Goal: Task Accomplishment & Management: Manage account settings

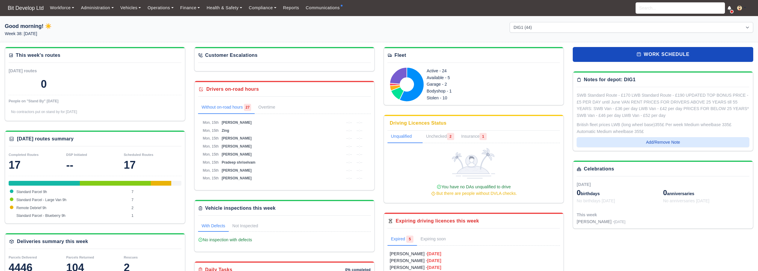
select select "2"
click at [59, 7] on link "Workforce" at bounding box center [62, 8] width 31 height 12
click at [63, 19] on link "Manpower" at bounding box center [73, 21] width 48 height 13
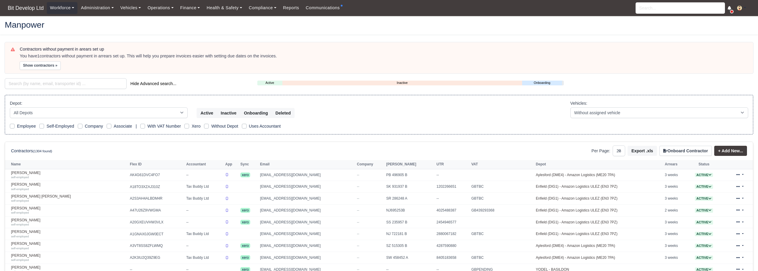
select select "25"
click at [32, 10] on span "Bit Develop Ltd" at bounding box center [26, 8] width 42 height 12
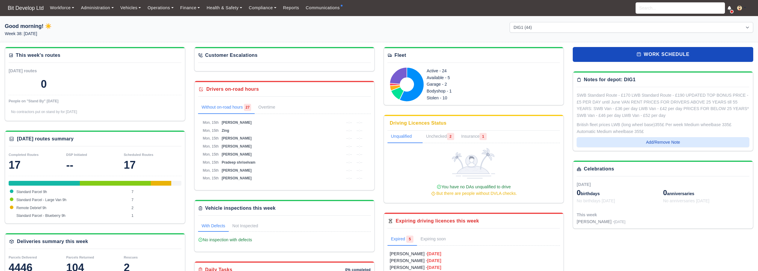
select select "2"
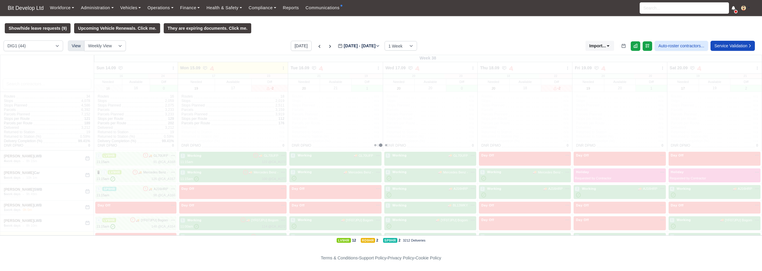
select select "2"
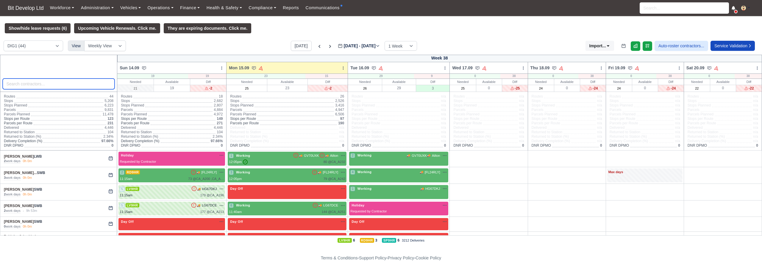
click at [37, 83] on input "search" at bounding box center [59, 84] width 112 height 11
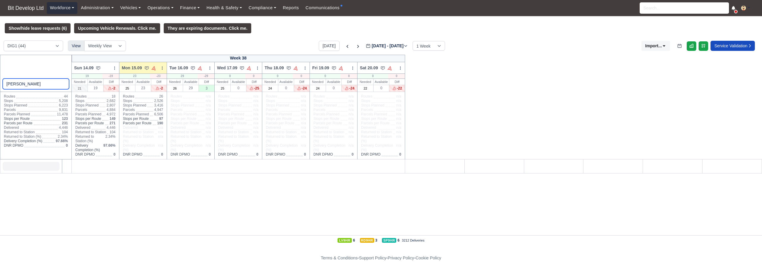
type input "nick"
click at [56, 10] on link "Workforce" at bounding box center [62, 8] width 31 height 12
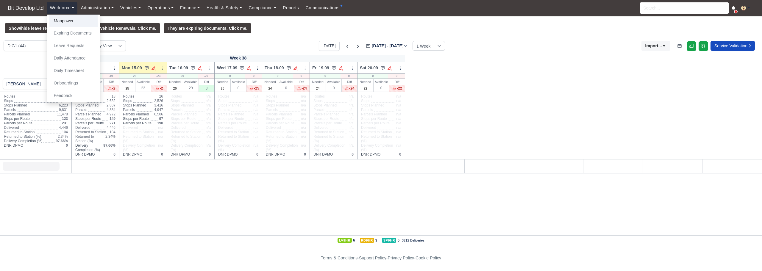
click at [59, 21] on link "Manpower" at bounding box center [73, 21] width 48 height 13
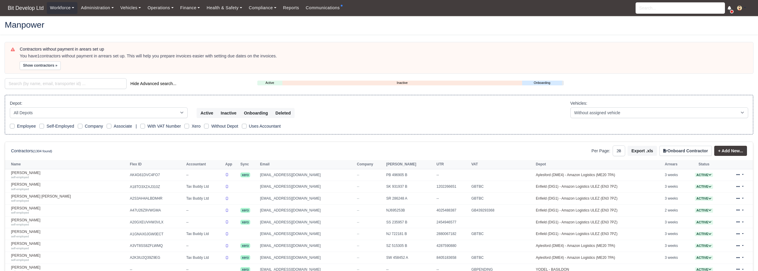
select select "25"
click at [39, 113] on select "All Depots APC Surbiton Aylesford (DME4) - Amazon Logistics (ME20 7PA) Bromley …" at bounding box center [99, 112] width 178 height 11
drag, startPoint x: 39, startPoint y: 113, endPoint x: 40, endPoint y: 108, distance: 4.6
click at [39, 113] on select "All Depots APC Surbiton Aylesford (DME4) - Amazon Logistics (ME20 7PA) Bromley …" at bounding box center [99, 112] width 178 height 11
click at [43, 85] on input "search" at bounding box center [66, 83] width 122 height 11
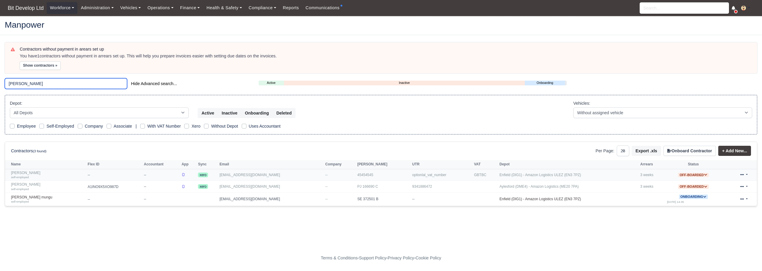
type input "nick"
click at [694, 176] on span "Off-boarded" at bounding box center [693, 175] width 30 height 4
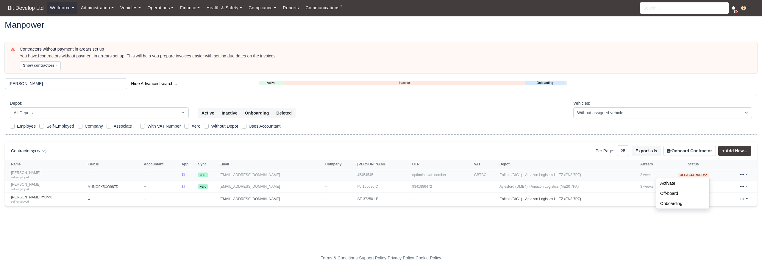
click at [692, 185] on form "Activate" at bounding box center [682, 183] width 53 height 10
click at [689, 176] on span "Off-boarded" at bounding box center [693, 175] width 30 height 4
click at [668, 184] on button "Activate" at bounding box center [667, 183] width 23 height 10
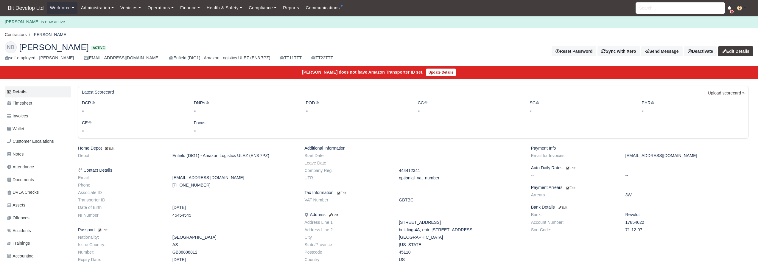
click at [33, 10] on span "Bit Develop Ltd" at bounding box center [26, 8] width 42 height 12
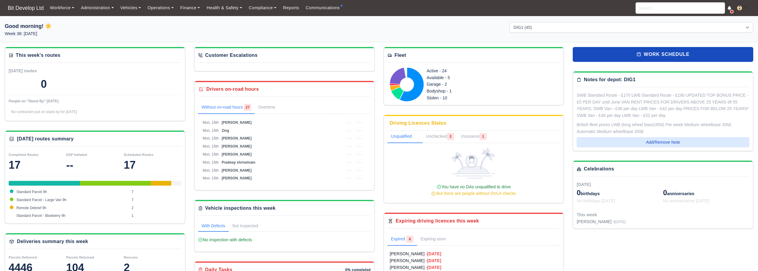
select select "2"
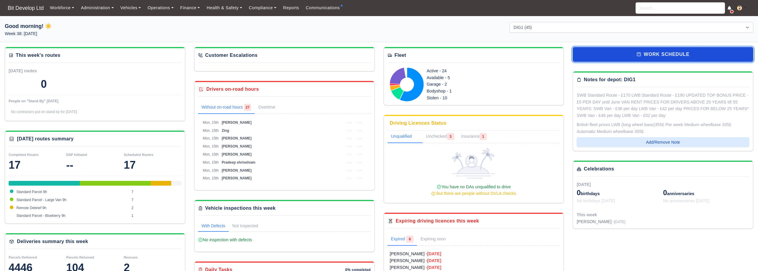
click at [688, 57] on link "work schedule" at bounding box center [662, 54] width 180 height 15
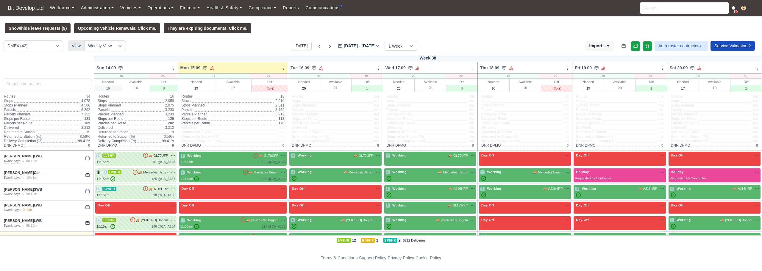
select select "2"
click at [4, 41] on select "DME4 (42) DIG1 (45) YODEL - BASILDON (1)" at bounding box center [34, 45] width 60 height 11
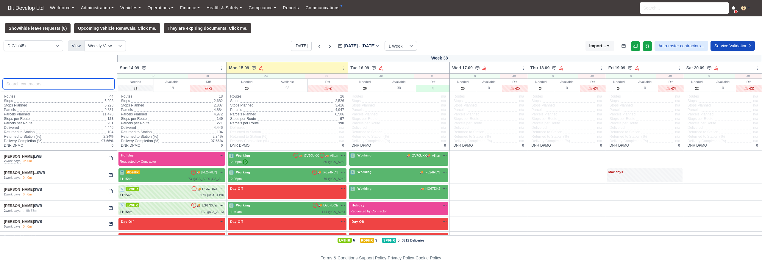
click at [37, 85] on input "search" at bounding box center [59, 84] width 112 height 11
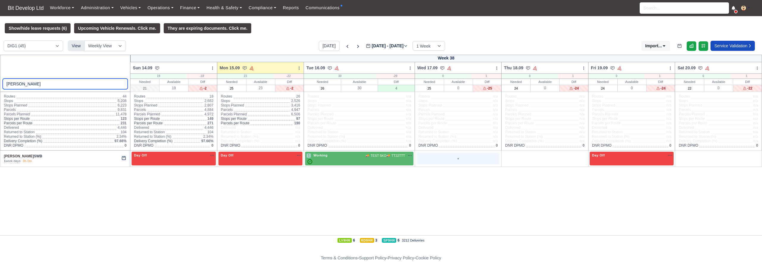
type input "[PERSON_NAME]"
click at [457, 162] on div "+" at bounding box center [458, 158] width 82 height 11
select select "Unasigned"
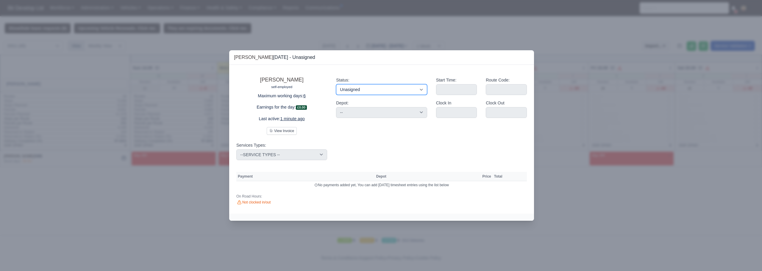
click at [398, 89] on select "Working Day Off Stand By Holiday Other Depot In Office OSM Ridealong Nursery 1 …" at bounding box center [381, 89] width 91 height 11
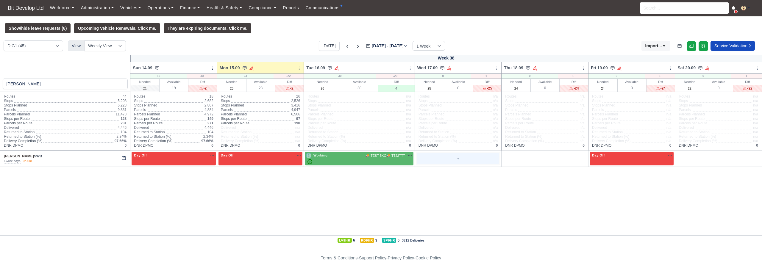
click at [495, 164] on div "+" at bounding box center [458, 158] width 82 height 11
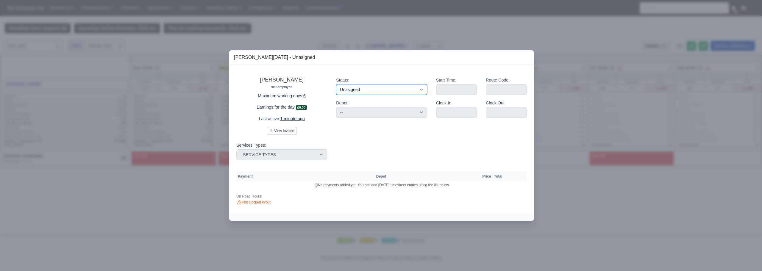
click at [391, 90] on select "Working Day Off Stand By Holiday Other Depot In Office OSM Ridealong Nursery 1 …" at bounding box center [381, 89] width 91 height 11
select select "Available"
click at [336, 84] on select "Working Day Off Stand By Holiday Other Depot In Office OSM Ridealong Nursery 1 …" at bounding box center [381, 89] width 91 height 11
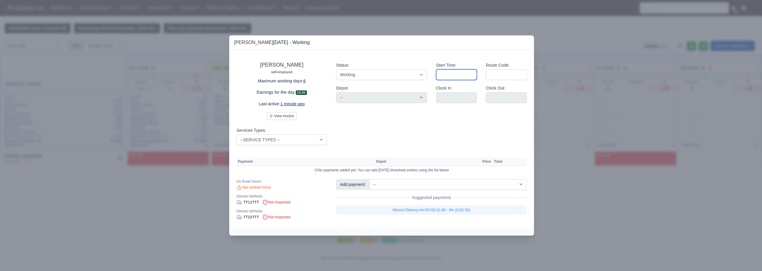
click at [455, 74] on input "Start Time:" at bounding box center [456, 74] width 41 height 11
click at [553, 181] on div at bounding box center [381, 135] width 762 height 271
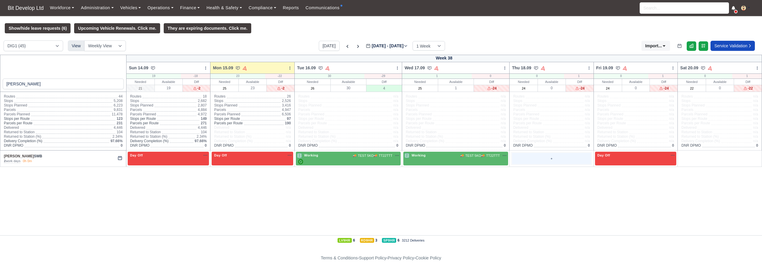
click at [534, 158] on div "+" at bounding box center [551, 158] width 79 height 11
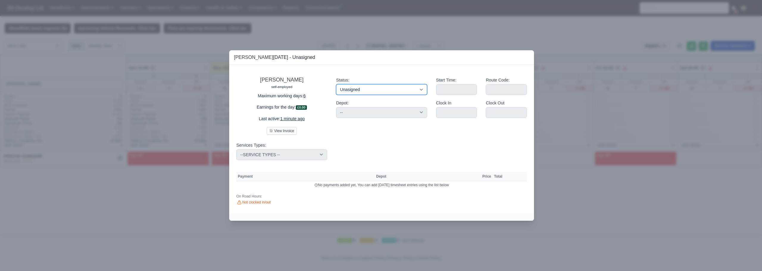
click at [355, 85] on select "Working Day Off Stand By Holiday Other Depot In Office OSM Ridealong Nursery 1 …" at bounding box center [381, 89] width 91 height 11
select select "Available"
click at [336, 84] on select "Working Day Off Stand By Holiday Other Depot In Office OSM Ridealong Nursery 1 …" at bounding box center [381, 89] width 91 height 11
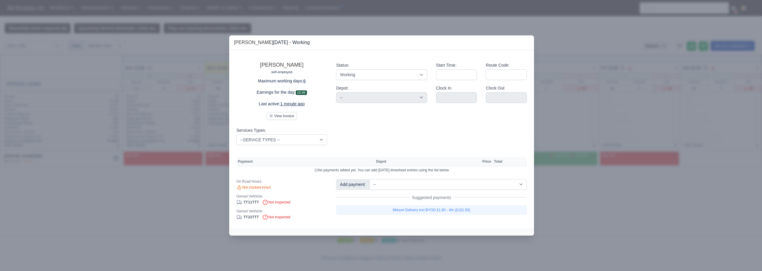
click at [580, 208] on div at bounding box center [381, 135] width 762 height 271
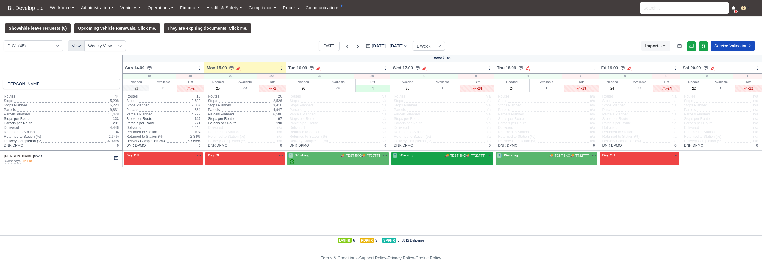
click at [449, 159] on div "2 Working 🚚 TEST 5KO 🚚" at bounding box center [442, 156] width 99 height 6
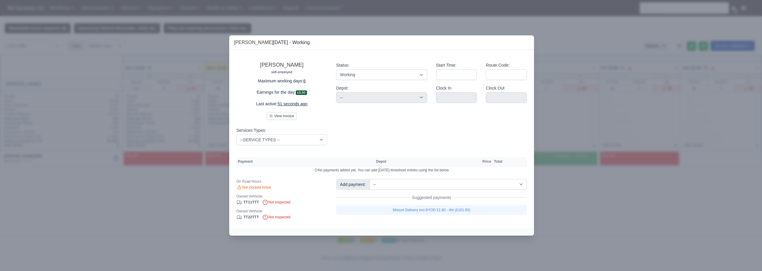
click at [564, 115] on div at bounding box center [381, 135] width 762 height 271
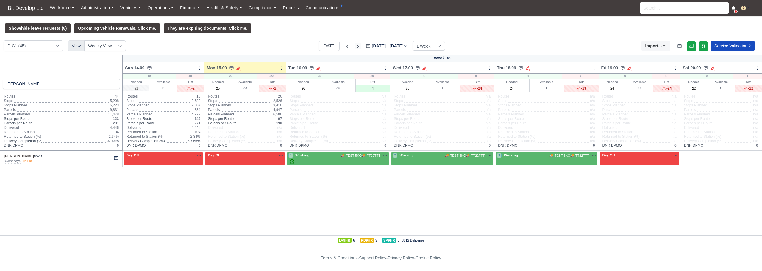
click at [355, 48] on icon at bounding box center [358, 46] width 6 height 6
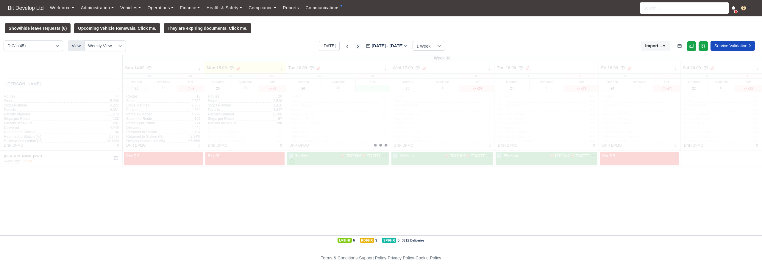
select select "2"
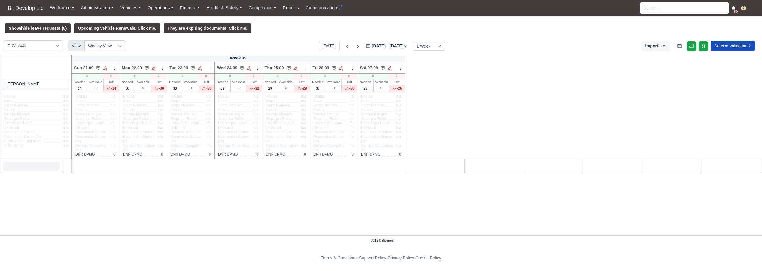
click at [233, 169] on td at bounding box center [238, 166] width 333 height 14
click at [31, 87] on input "[PERSON_NAME]" at bounding box center [36, 84] width 67 height 11
click at [344, 49] on icon at bounding box center [347, 46] width 6 height 6
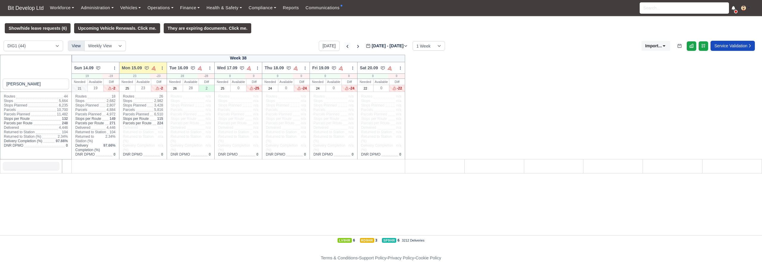
click at [344, 49] on icon at bounding box center [347, 46] width 6 height 6
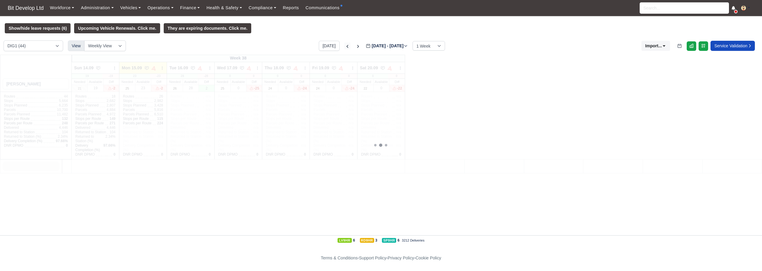
type input "2025-09-08"
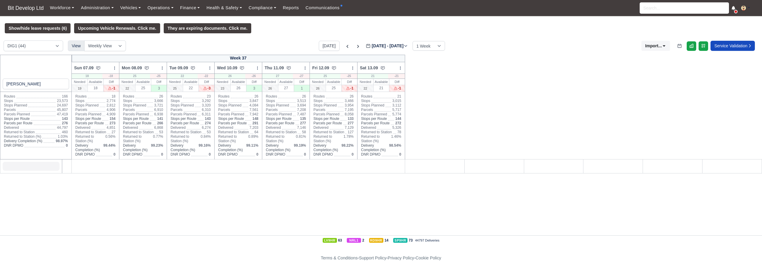
select select "2"
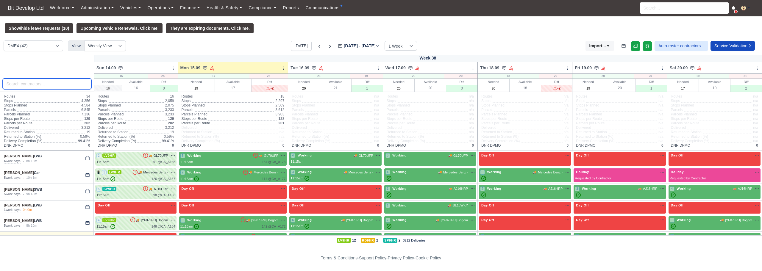
click at [46, 87] on input "search" at bounding box center [47, 84] width 89 height 11
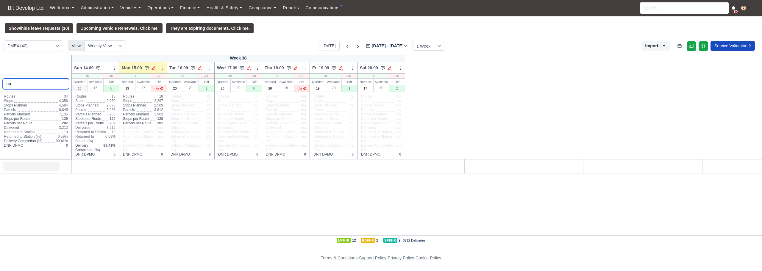
type input "н"
type input "[PERSON_NAME]"
click at [45, 47] on select "DME4 (42) DIG1 (44) YODEL - BASILDON (1)" at bounding box center [34, 45] width 60 height 11
select select "2"
click at [4, 41] on select "DME4 (42) DIG1 (44) YODEL - BASILDON (1)" at bounding box center [34, 45] width 60 height 11
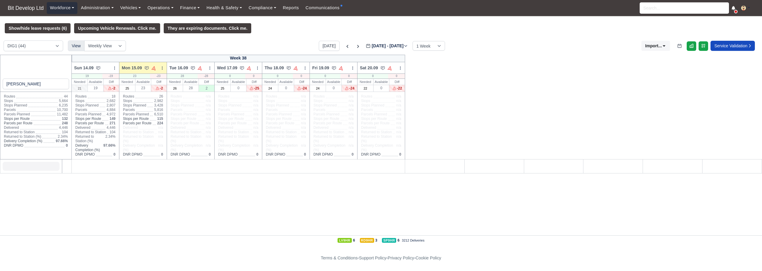
click at [69, 7] on link "Workforce" at bounding box center [62, 8] width 31 height 12
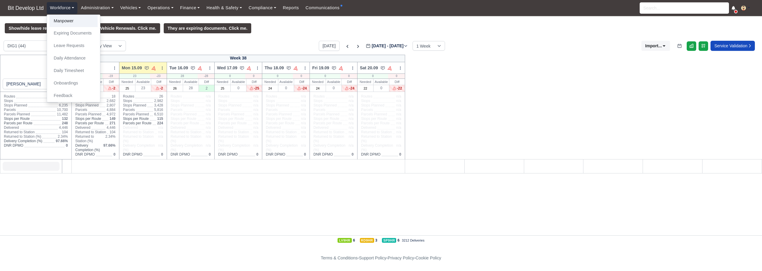
click at [66, 24] on link "Manpower" at bounding box center [73, 21] width 48 height 13
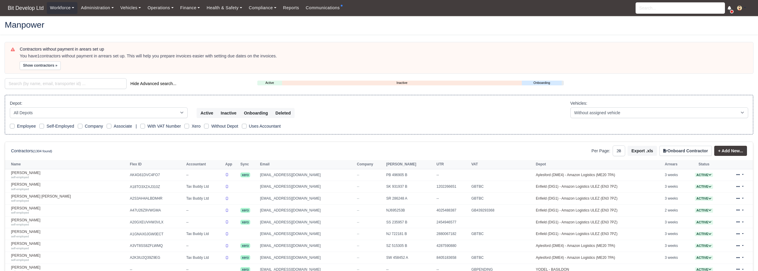
select select "25"
click at [43, 84] on input "search" at bounding box center [66, 83] width 122 height 11
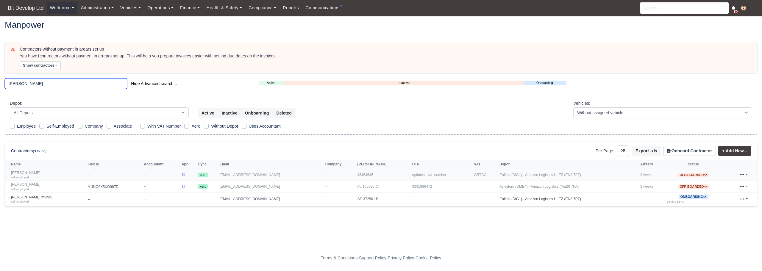
type input "[PERSON_NAME]"
click at [699, 174] on span "Off-boarded" at bounding box center [693, 175] width 30 height 4
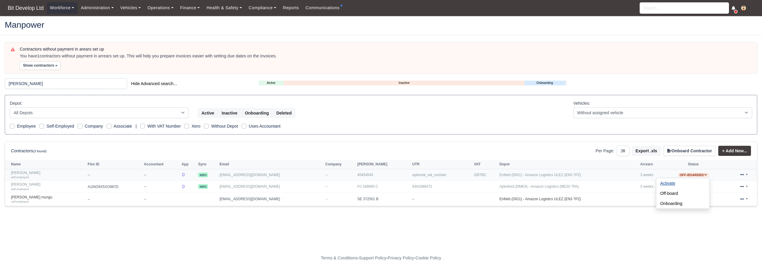
click at [667, 183] on button "Activate" at bounding box center [667, 183] width 23 height 10
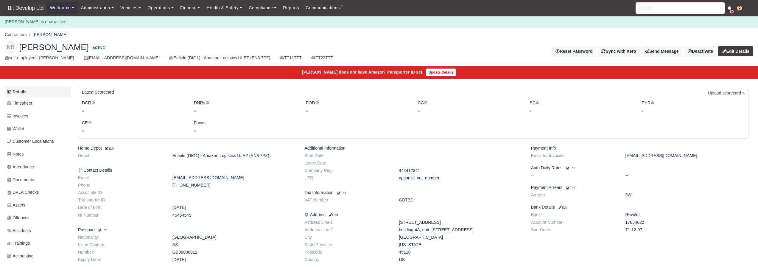
click at [36, 10] on span "Bit Develop Ltd" at bounding box center [26, 8] width 42 height 12
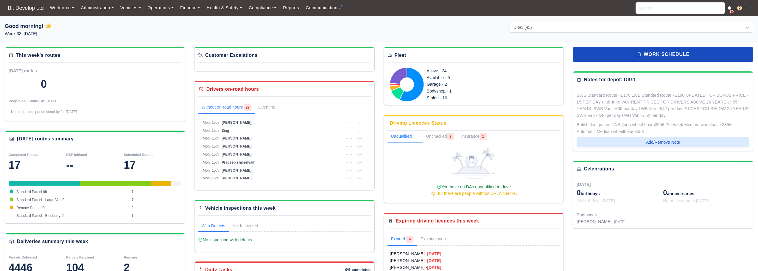
select select "2"
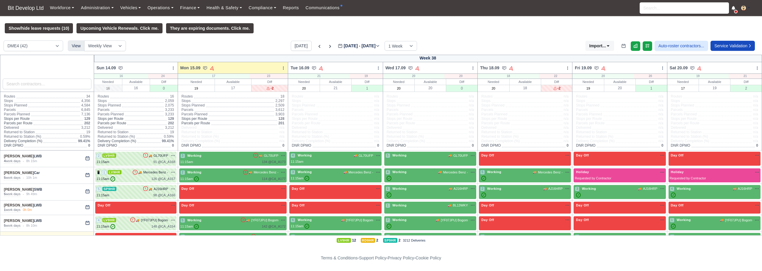
select select "2"
click at [4, 41] on select "DME4 (42) DIG1 (45) YODEL - BASILDON (1)" at bounding box center [34, 45] width 60 height 11
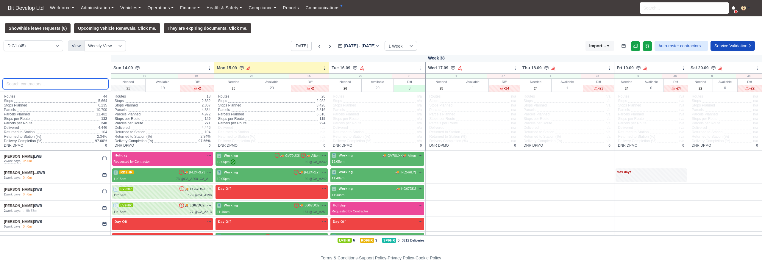
click at [40, 82] on input "search" at bounding box center [56, 84] width 106 height 11
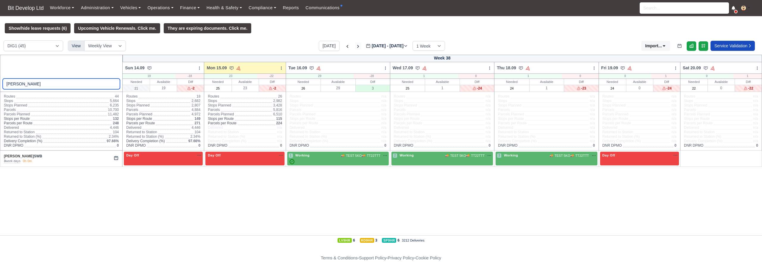
type input "[PERSON_NAME]"
click at [357, 48] on icon at bounding box center [358, 46] width 2 height 3
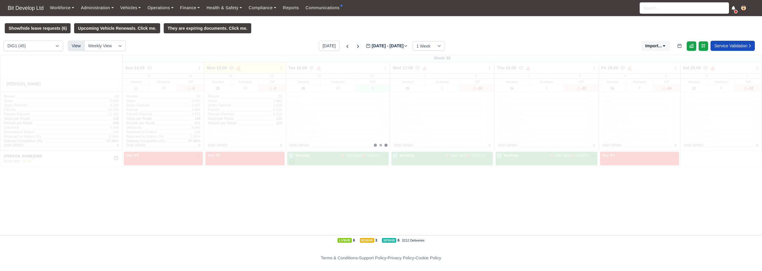
type input "[DATE]"
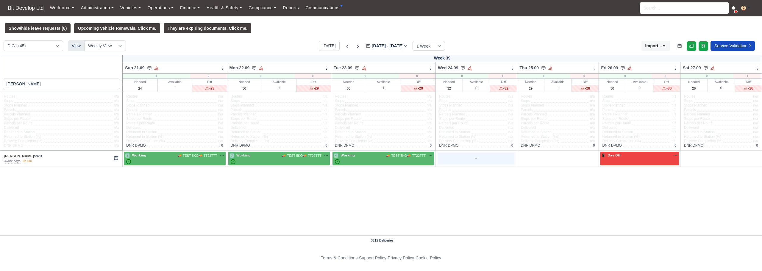
click at [474, 163] on div "+" at bounding box center [476, 158] width 77 height 11
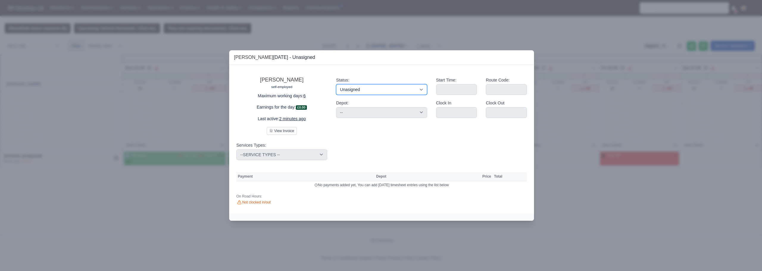
click at [363, 90] on select "Working Day Off Stand By Holiday Other Depot In Office OSM Ridealong Nursery 1 …" at bounding box center [381, 89] width 91 height 11
select select "Available"
click at [336, 84] on select "Working Day Off Stand By Holiday Other Depot In Office OSM Ridealong Nursery 1 …" at bounding box center [381, 89] width 91 height 11
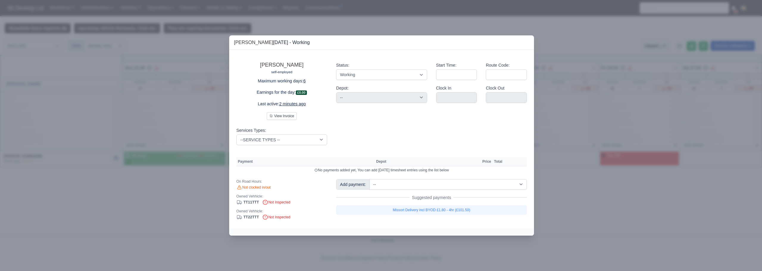
click at [632, 231] on div at bounding box center [381, 135] width 762 height 271
